Goal: Information Seeking & Learning: Check status

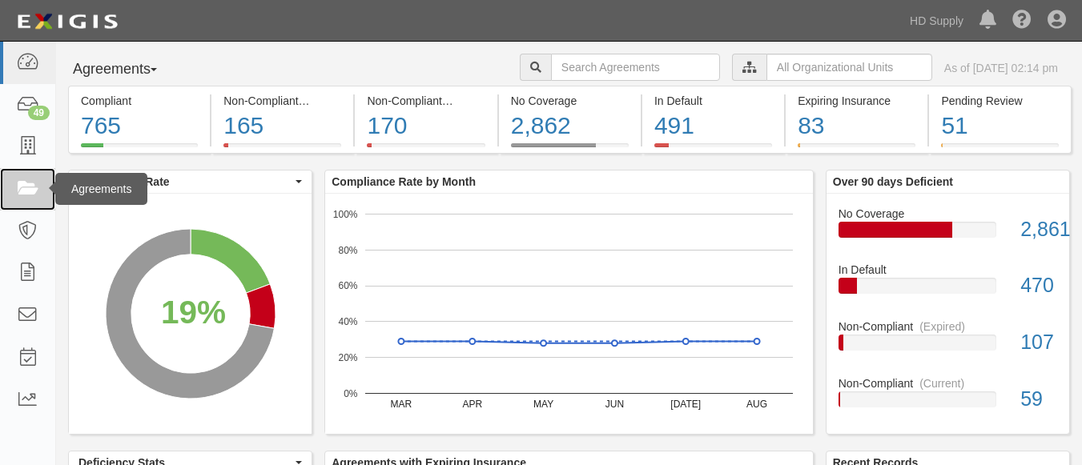
click at [23, 181] on icon at bounding box center [27, 189] width 22 height 18
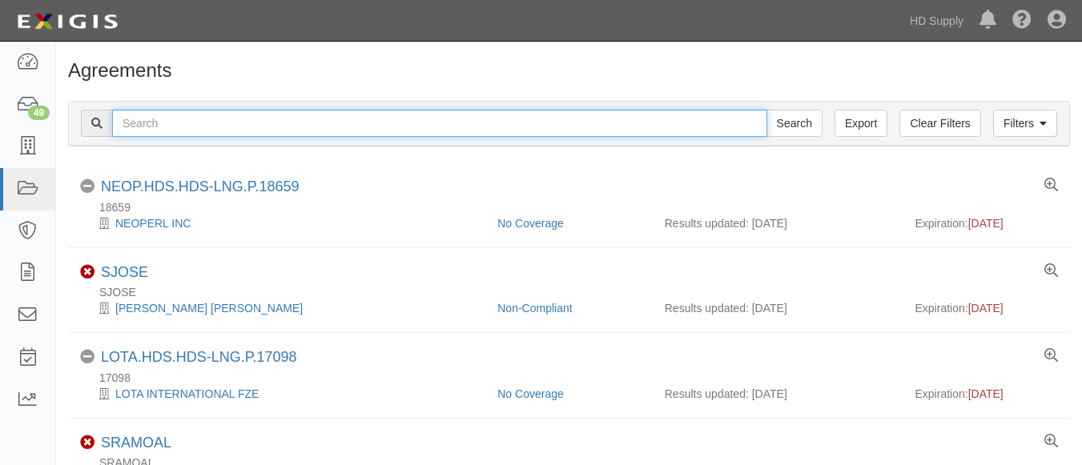
click at [170, 126] on input "text" at bounding box center [439, 123] width 655 height 27
paste input "TNZ services LLC"
type input "TNZ services LLC"
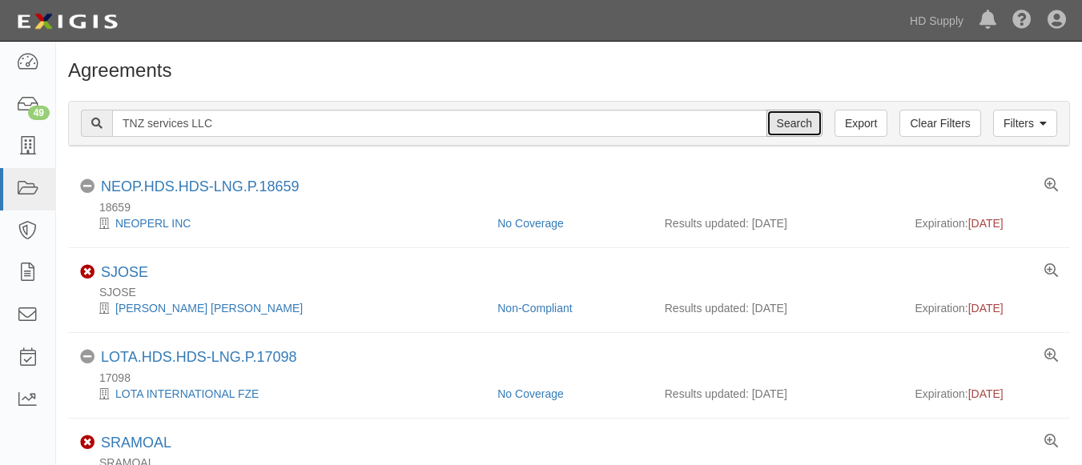
click at [811, 128] on input "Search" at bounding box center [794, 123] width 56 height 27
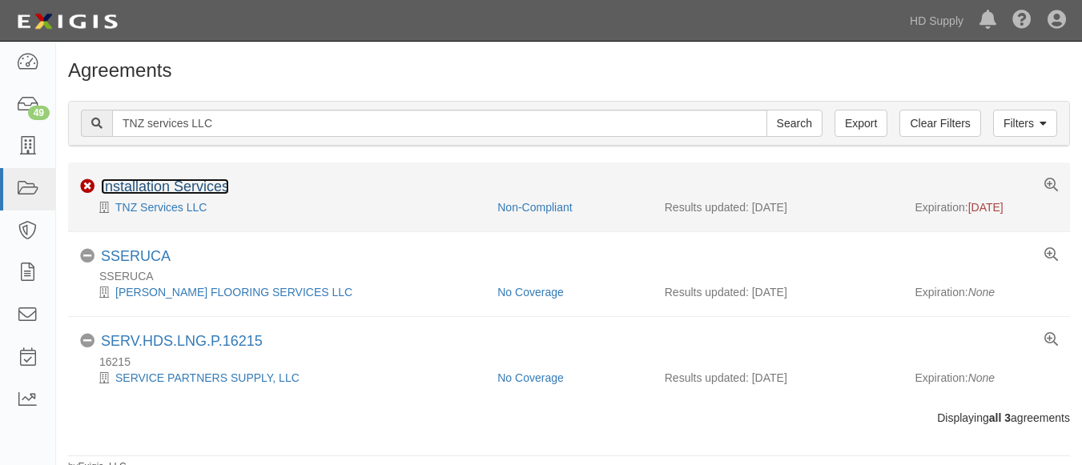
click at [141, 188] on link "Installation Services" at bounding box center [165, 187] width 128 height 16
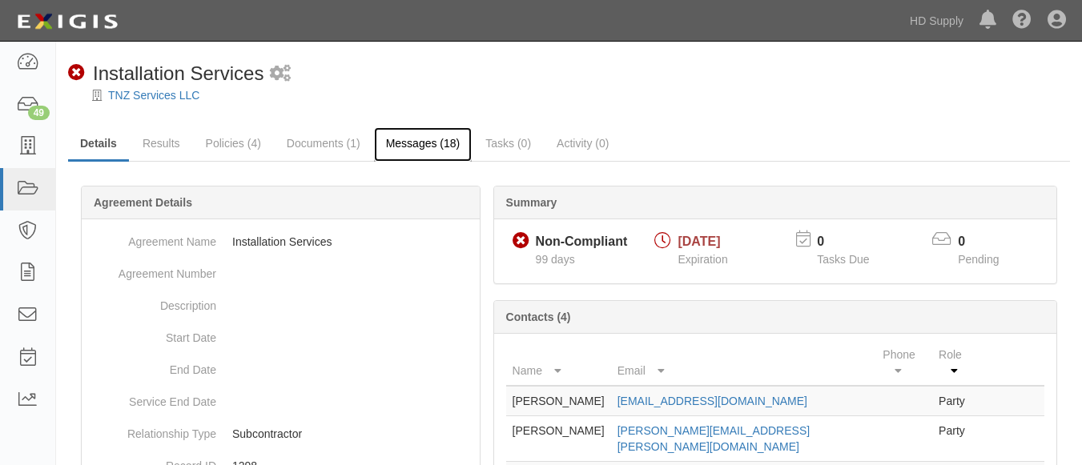
click at [424, 135] on link "Messages (18)" at bounding box center [423, 144] width 98 height 34
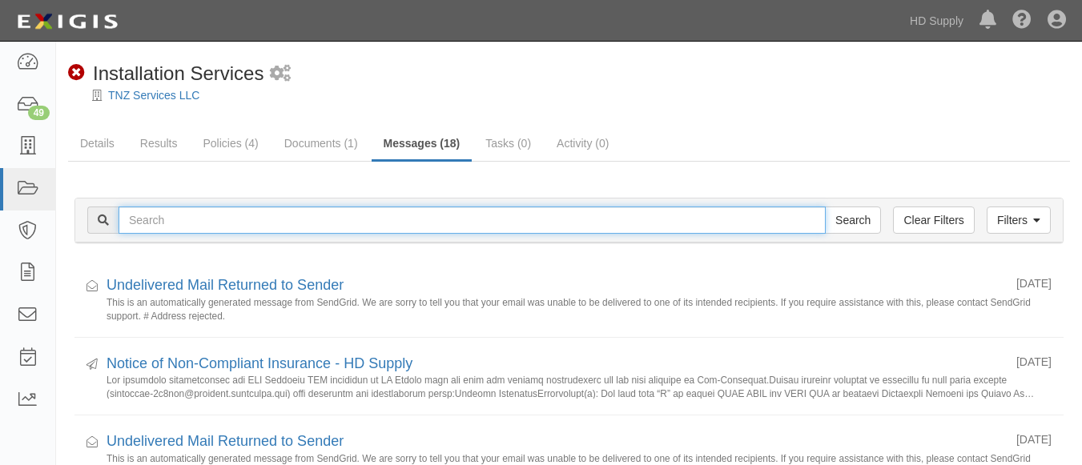
click at [199, 230] on input "text" at bounding box center [471, 220] width 707 height 27
paste input "Rheia Verve,LLC DBA ALL Best Cabinet"
type input "Rheia Verve,LLC DBA ALL Best Cabinet"
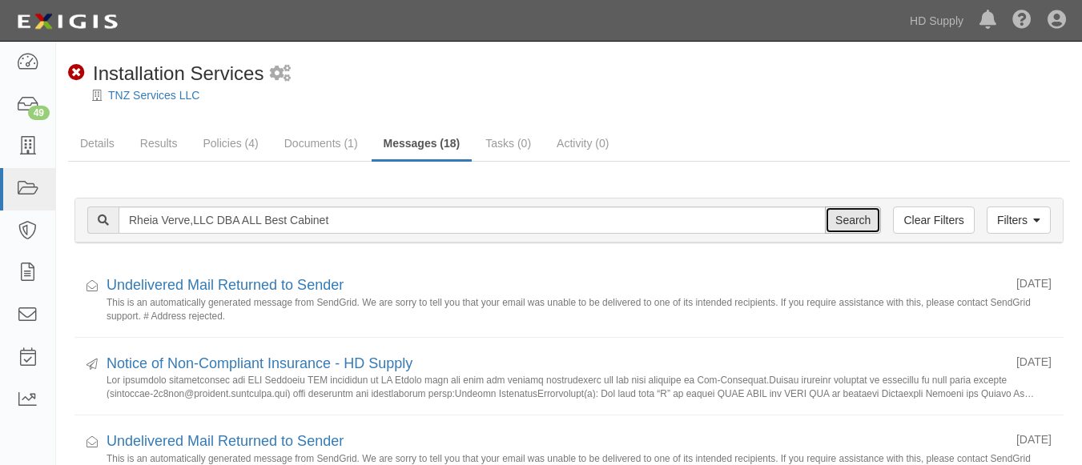
click at [842, 226] on input "Search" at bounding box center [853, 220] width 56 height 27
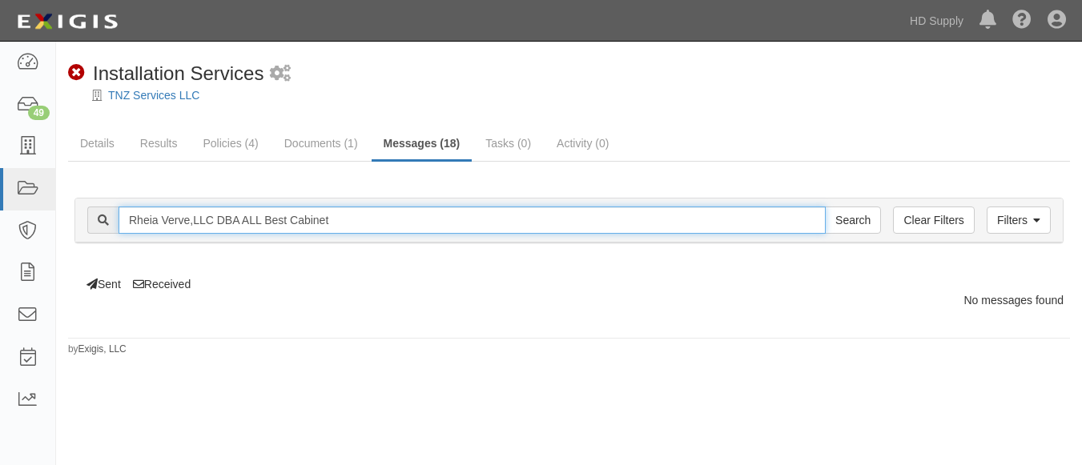
click at [336, 227] on input "Rheia Verve,LLC DBA ALL Best Cabinet" at bounding box center [471, 220] width 707 height 27
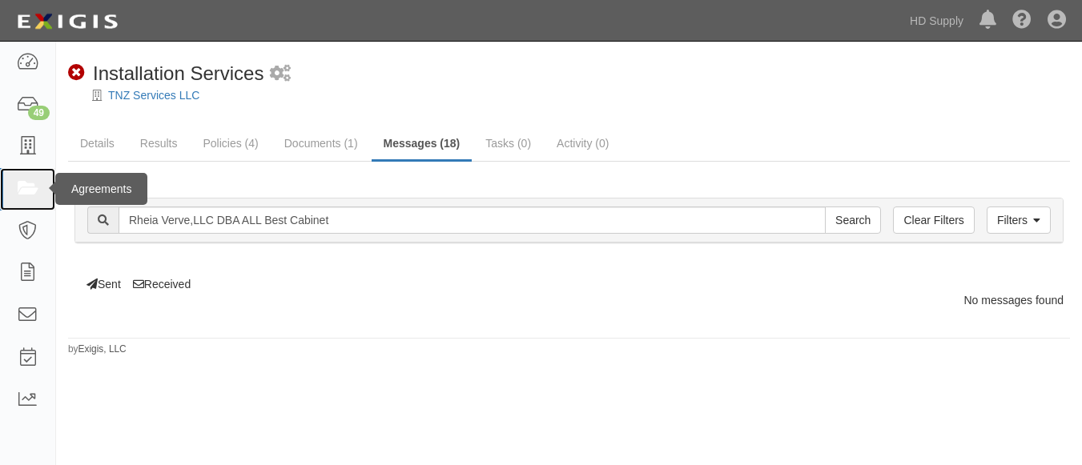
click at [22, 200] on link at bounding box center [27, 189] width 55 height 42
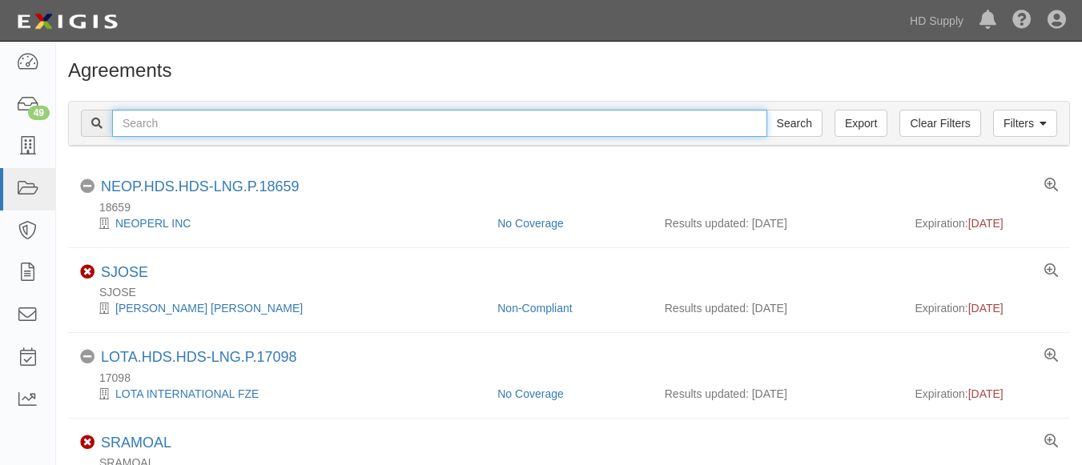
click at [167, 129] on input "text" at bounding box center [439, 123] width 655 height 27
paste input "Rheia Verve,LLC DBA ALL Best Cabinet"
type input "Rheia Verve,LLC DBA ALL Best Cabinet"
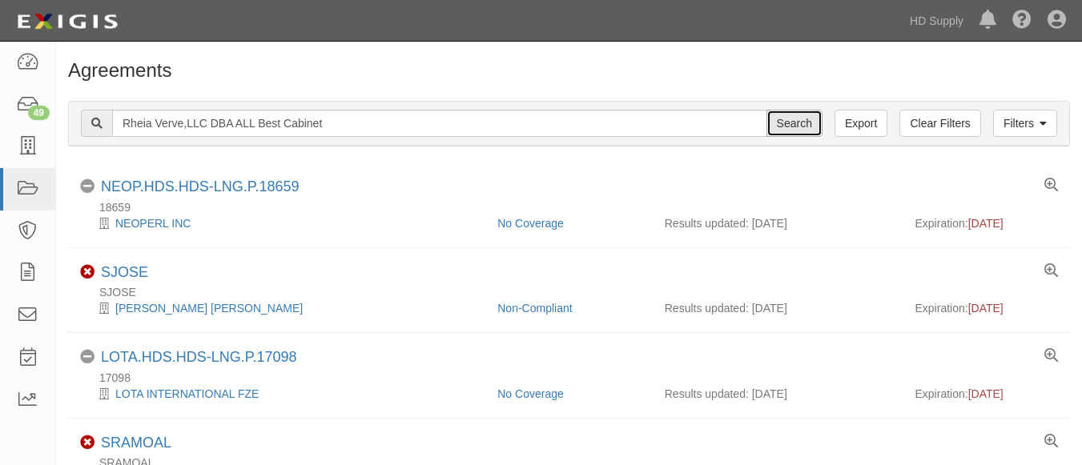
click at [776, 118] on input "Search" at bounding box center [794, 123] width 56 height 27
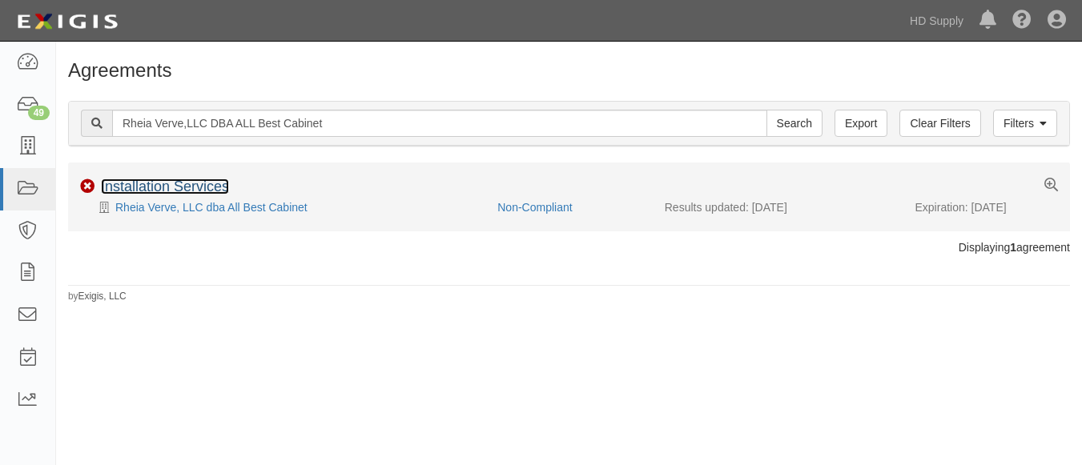
click at [183, 184] on link "Installation Services" at bounding box center [165, 187] width 128 height 16
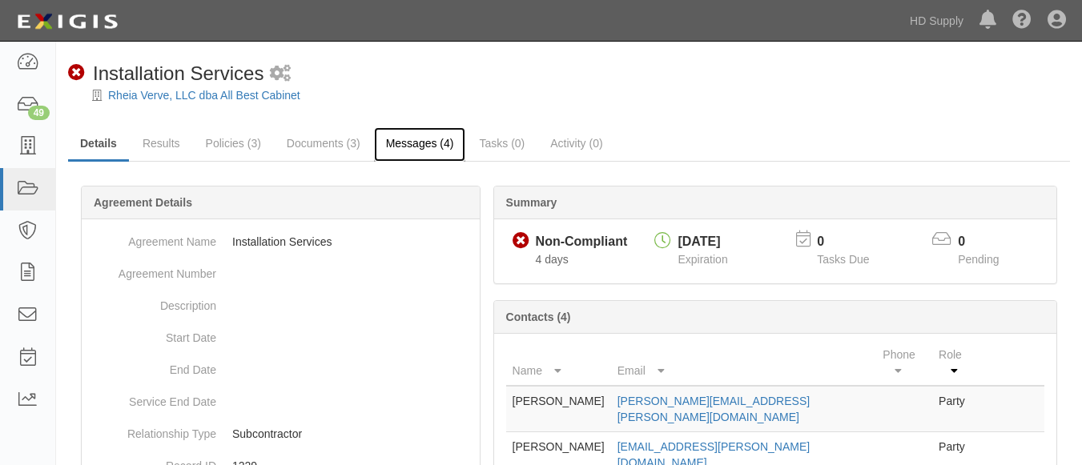
click at [416, 133] on link "Messages (4)" at bounding box center [420, 144] width 92 height 34
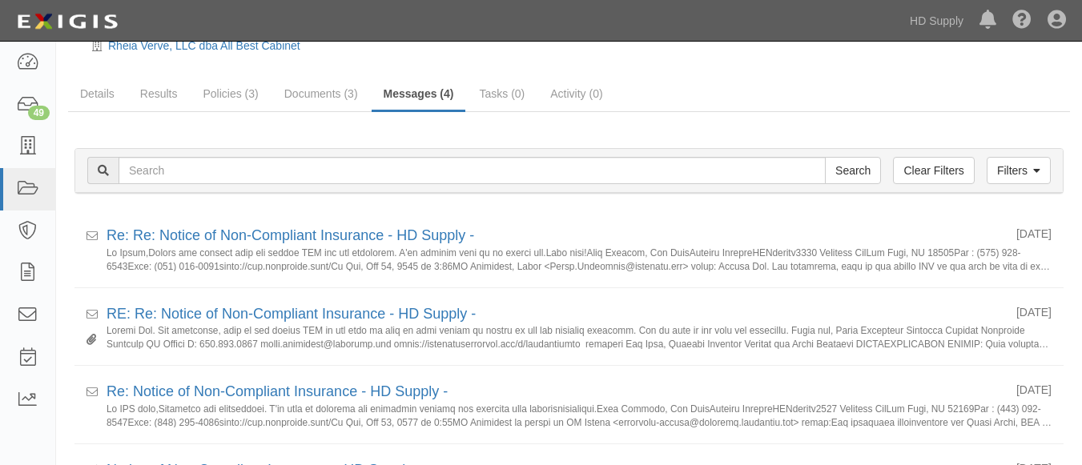
scroll to position [145, 0]
